Goal: Task Accomplishment & Management: Manage account settings

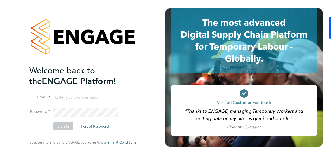
click at [71, 94] on input at bounding box center [85, 97] width 64 height 9
type input "kyle.johnson@prsjobs.com"
click at [75, 107] on li "Email kyle.johnson@prsjobs.com" at bounding box center [80, 100] width 102 height 15
click at [67, 122] on fieldset "Email kyle.johnson@prsjobs.com Password Sign In Forgot Password" at bounding box center [80, 114] width 102 height 42
click at [72, 126] on button "Sign In" at bounding box center [63, 126] width 20 height 8
